Goal: Navigation & Orientation: Find specific page/section

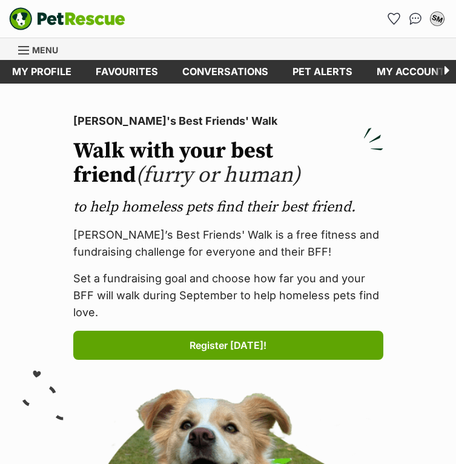
click at [438, 24] on div "SM" at bounding box center [437, 19] width 16 height 16
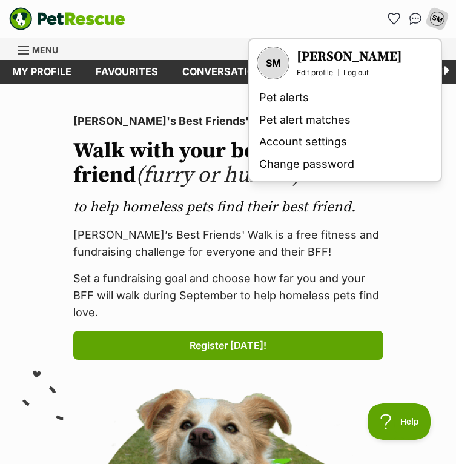
click at [438, 23] on div "SM" at bounding box center [437, 19] width 16 height 16
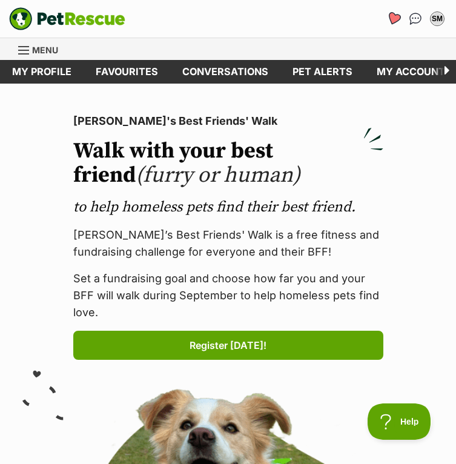
click at [400, 23] on link "Favourites" at bounding box center [393, 18] width 25 height 25
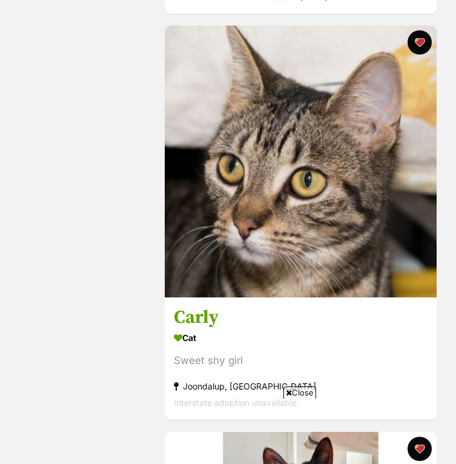
scroll to position [978, 0]
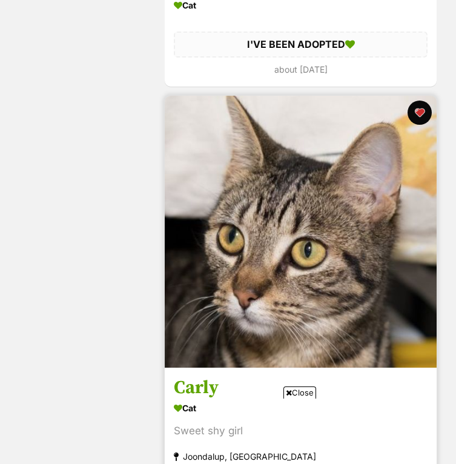
click at [239, 272] on img at bounding box center [301, 232] width 272 height 272
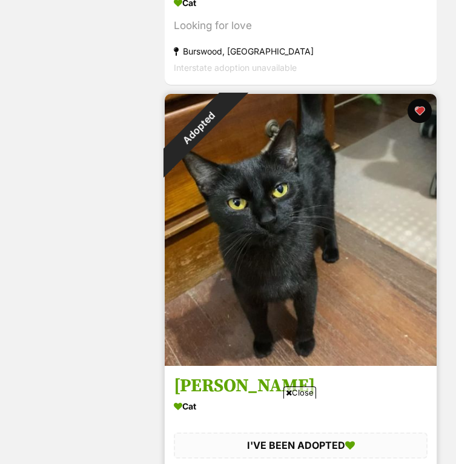
scroll to position [1750, 0]
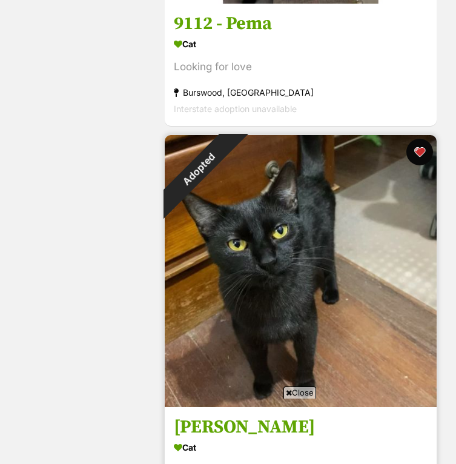
click at [417, 159] on button "favourite" at bounding box center [419, 152] width 27 height 27
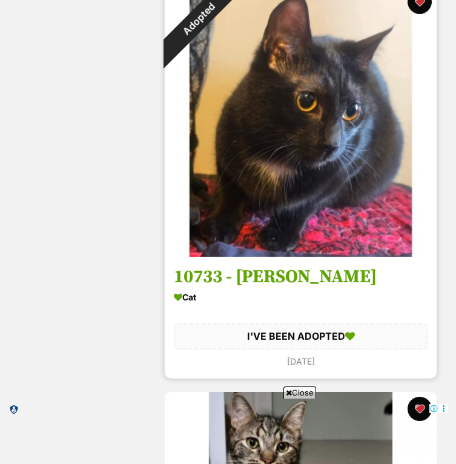
scroll to position [3887, 0]
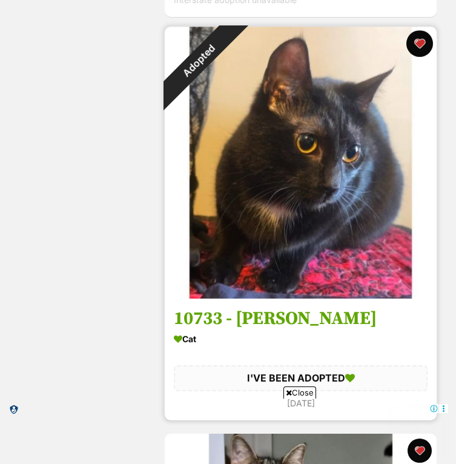
click at [417, 41] on button "favourite" at bounding box center [419, 43] width 27 height 27
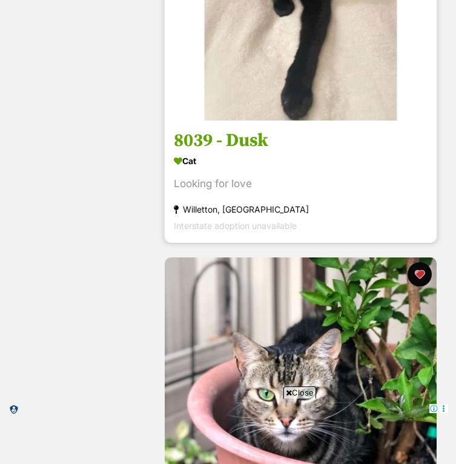
scroll to position [5283, 0]
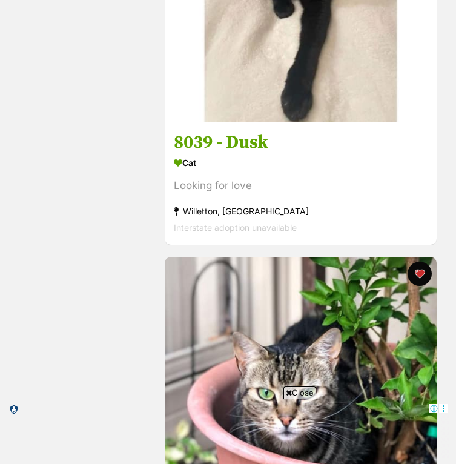
click at [291, 395] on span "Close" at bounding box center [299, 392] width 33 height 12
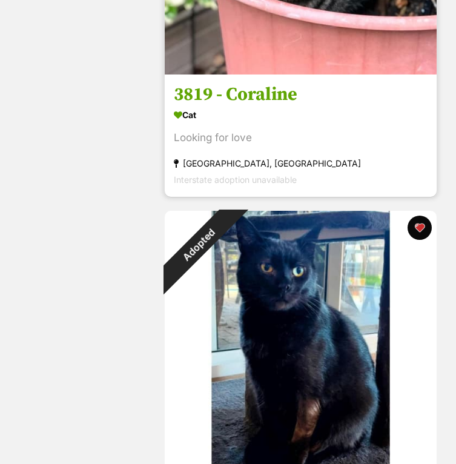
scroll to position [5712, 0]
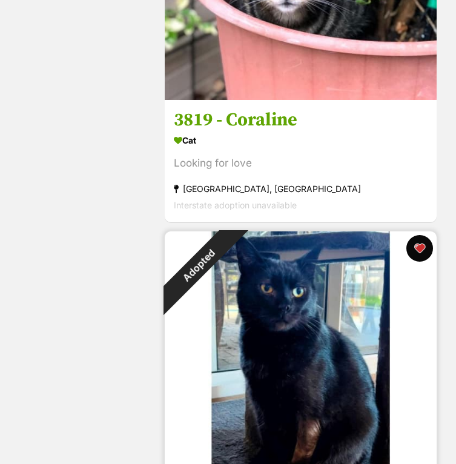
click at [419, 244] on button "favourite" at bounding box center [419, 248] width 27 height 27
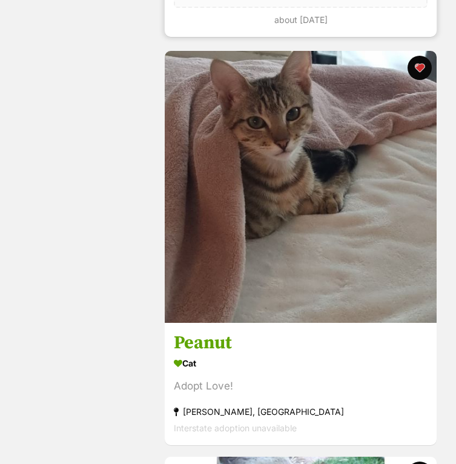
scroll to position [6337, 0]
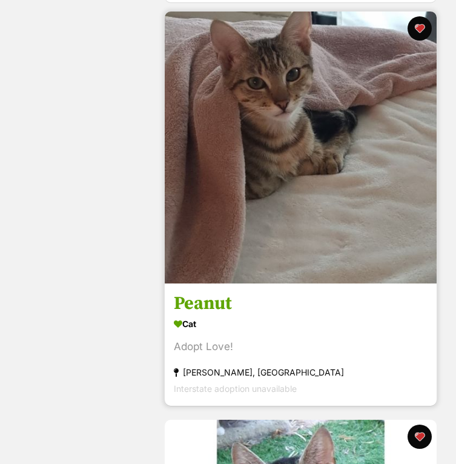
click at [260, 263] on img at bounding box center [301, 148] width 272 height 272
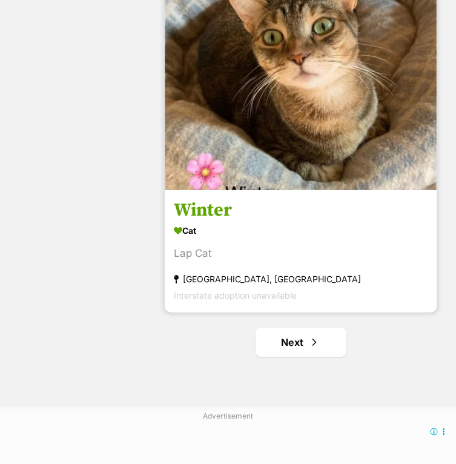
scroll to position [8052, 0]
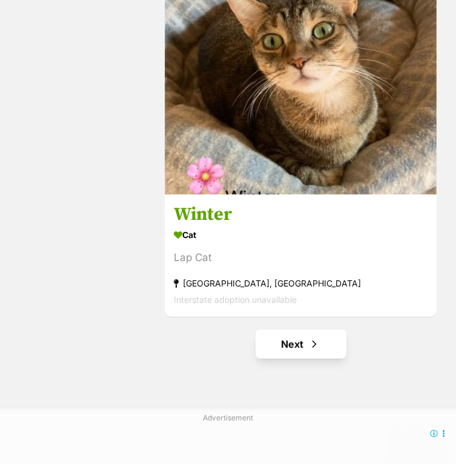
click at [277, 337] on link "Next" at bounding box center [301, 343] width 91 height 29
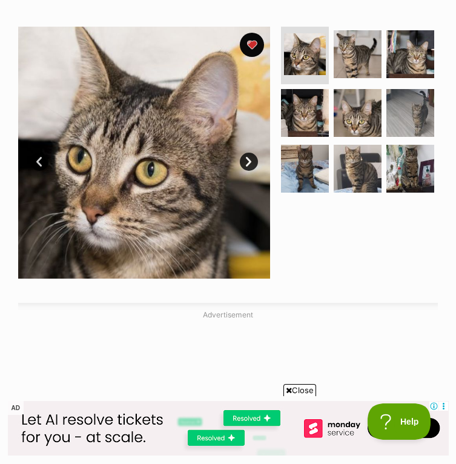
scroll to position [233, 0]
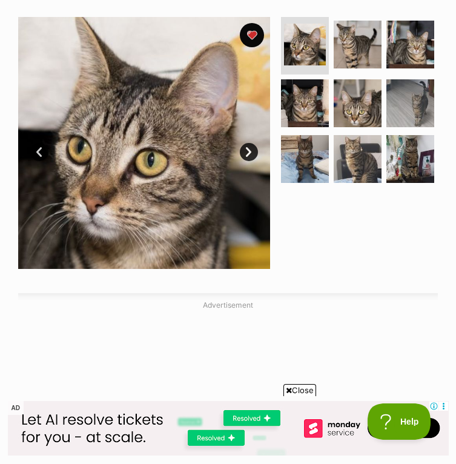
click at [241, 155] on link "Next" at bounding box center [249, 152] width 18 height 18
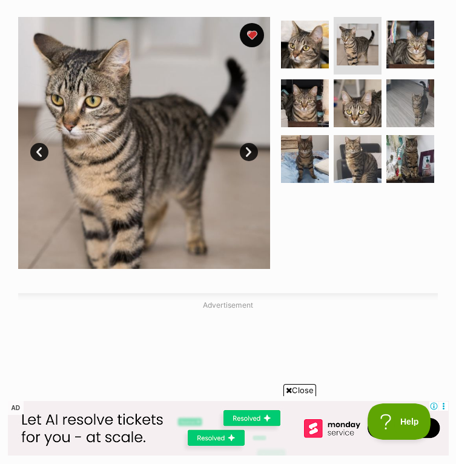
click at [243, 156] on link "Next" at bounding box center [249, 152] width 18 height 18
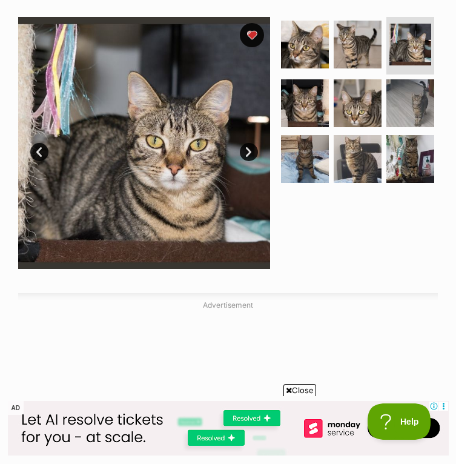
click at [243, 156] on link "Next" at bounding box center [249, 152] width 18 height 18
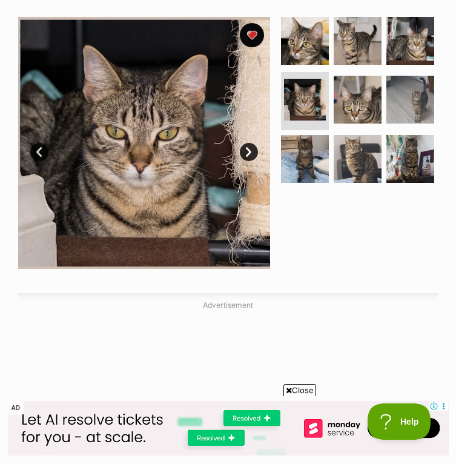
click at [242, 156] on link "Next" at bounding box center [249, 152] width 18 height 18
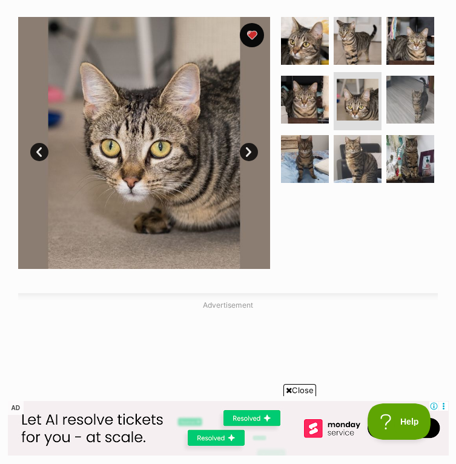
click at [243, 156] on link "Next" at bounding box center [249, 152] width 18 height 18
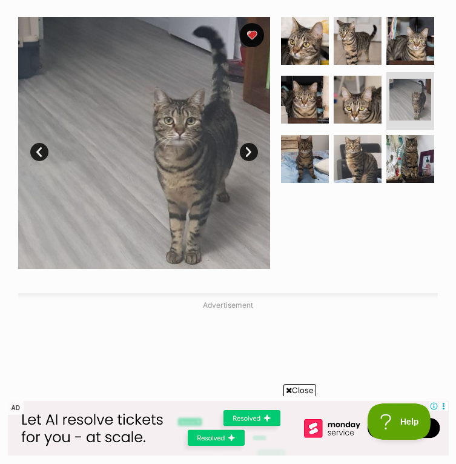
click at [243, 156] on link "Next" at bounding box center [249, 152] width 18 height 18
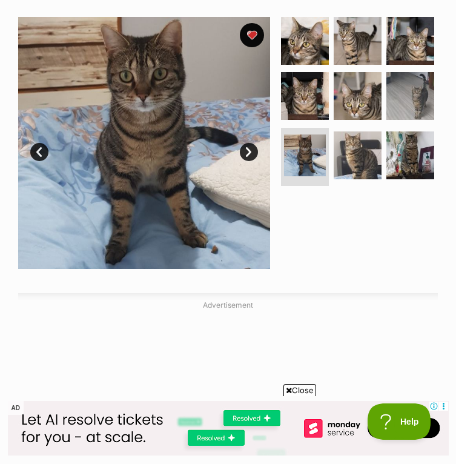
click at [243, 156] on link "Next" at bounding box center [249, 152] width 18 height 18
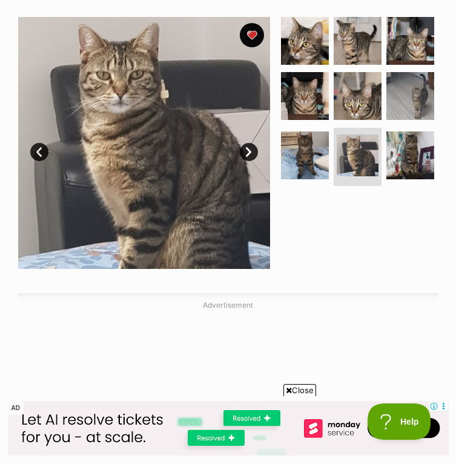
click at [243, 156] on link "Next" at bounding box center [249, 152] width 18 height 18
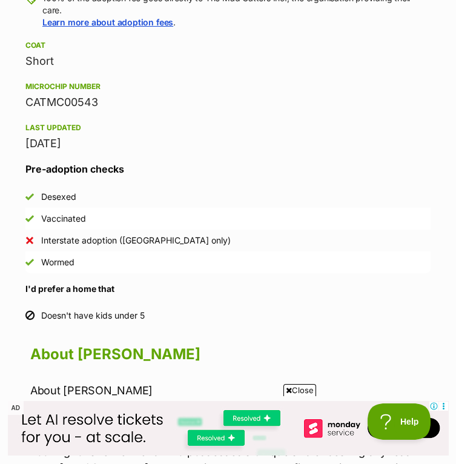
scroll to position [1188, 0]
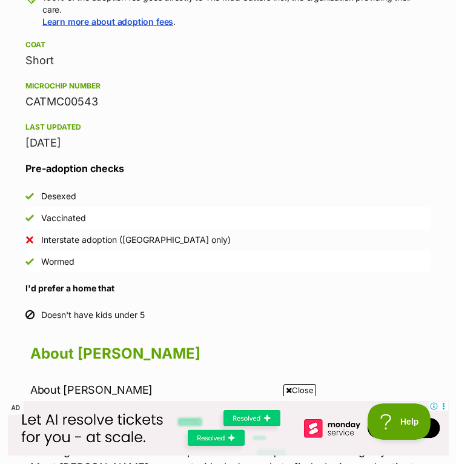
click at [286, 392] on icon at bounding box center [289, 390] width 6 height 8
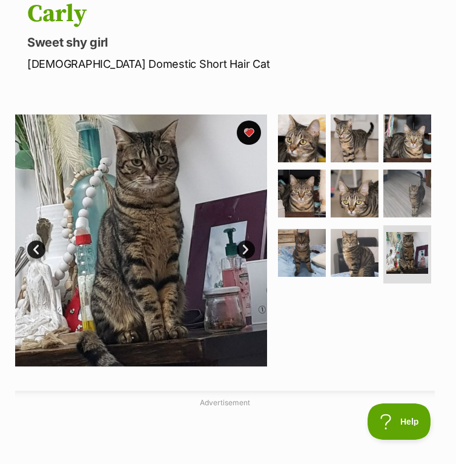
scroll to position [134, 3]
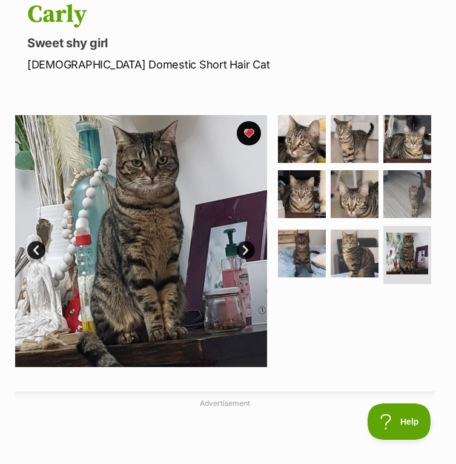
click at [245, 253] on link "Next" at bounding box center [246, 250] width 18 height 18
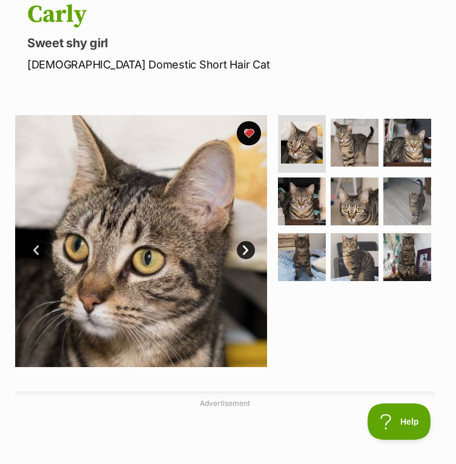
click at [245, 253] on link "Next" at bounding box center [246, 250] width 18 height 18
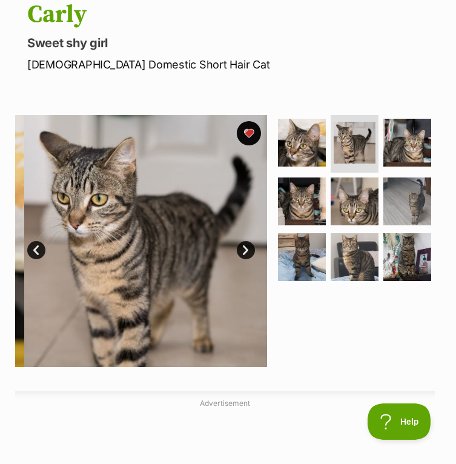
click at [245, 253] on link "Next" at bounding box center [246, 250] width 18 height 18
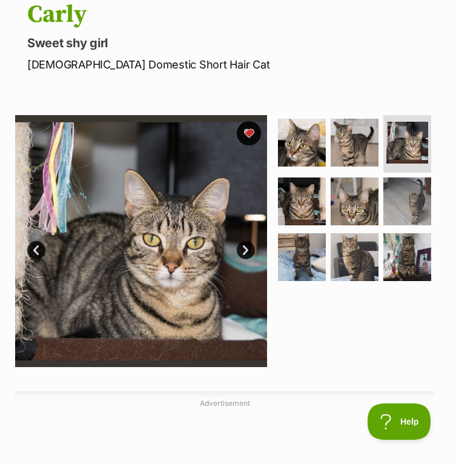
click at [247, 253] on link "Next" at bounding box center [246, 250] width 18 height 18
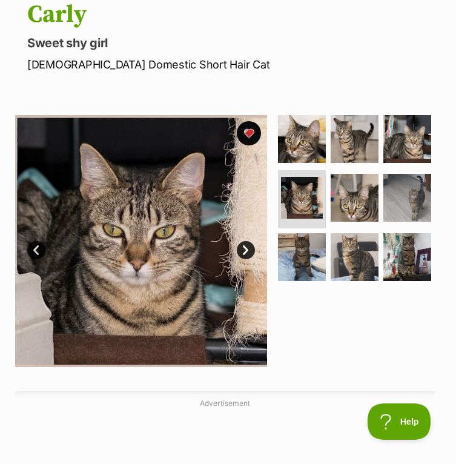
click at [247, 253] on link "Next" at bounding box center [246, 250] width 18 height 18
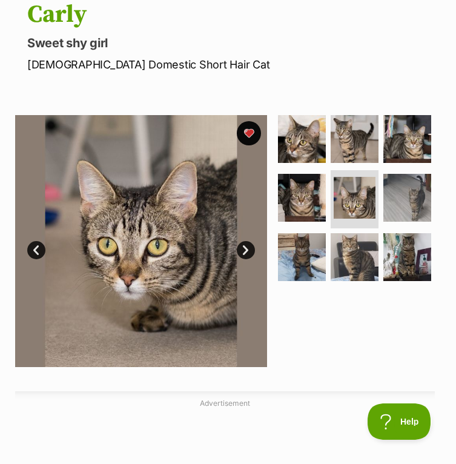
click at [240, 245] on link "Next" at bounding box center [246, 250] width 18 height 18
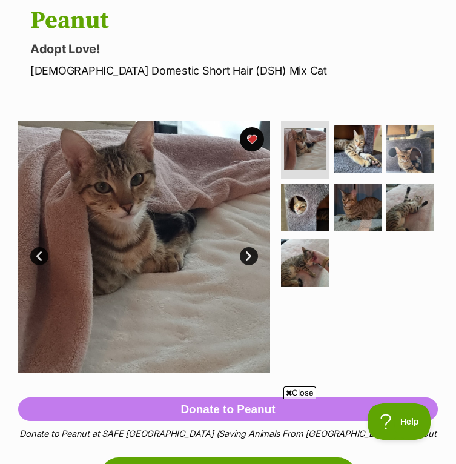
click at [247, 253] on link "Next" at bounding box center [249, 256] width 18 height 18
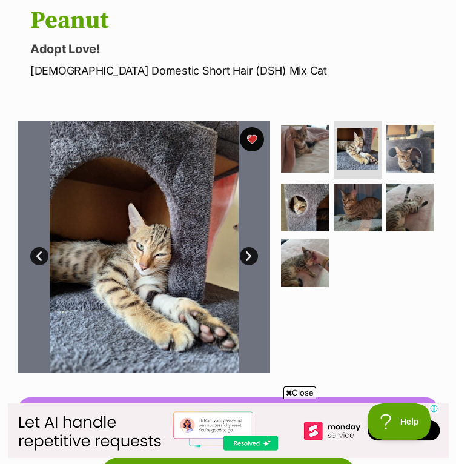
click at [247, 253] on link "Next" at bounding box center [249, 256] width 18 height 18
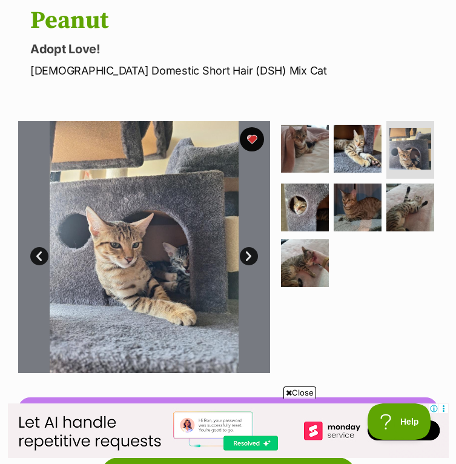
click at [247, 254] on link "Next" at bounding box center [249, 256] width 18 height 18
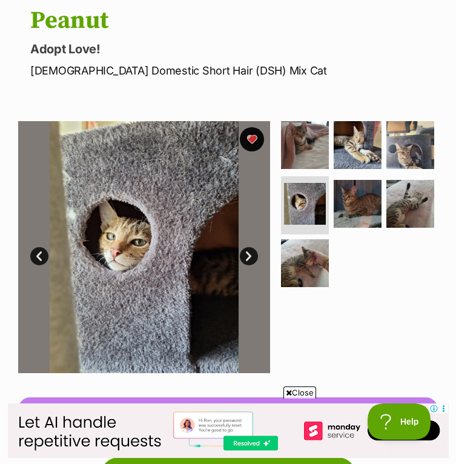
click at [247, 255] on link "Next" at bounding box center [249, 256] width 18 height 18
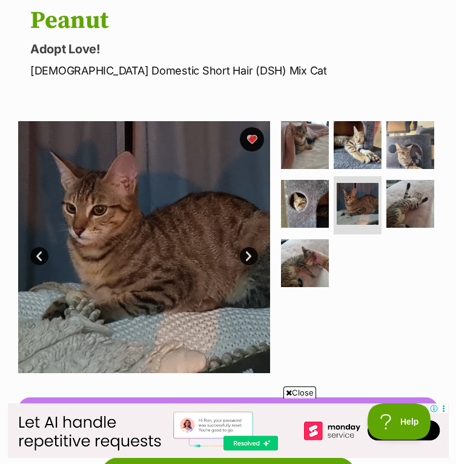
click at [247, 256] on link "Next" at bounding box center [249, 256] width 18 height 18
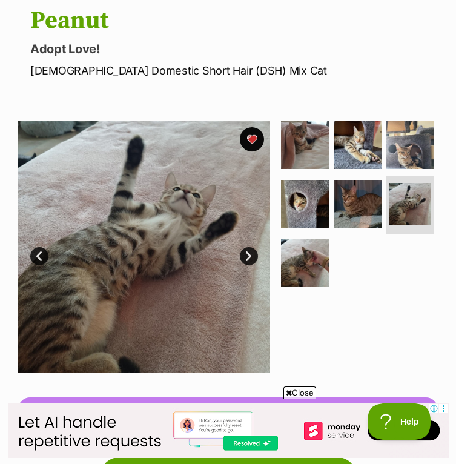
click at [247, 256] on link "Next" at bounding box center [249, 256] width 18 height 18
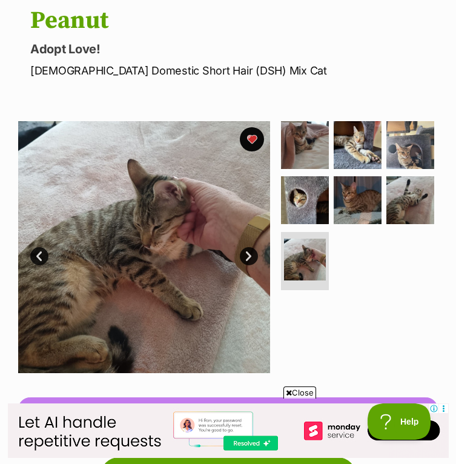
click at [247, 256] on link "Next" at bounding box center [249, 256] width 18 height 18
